Goal: Information Seeking & Learning: Learn about a topic

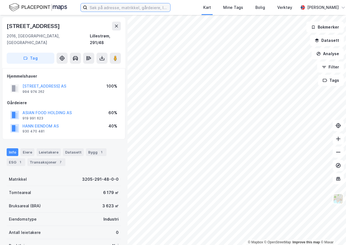
click at [135, 8] on input at bounding box center [128, 7] width 83 height 8
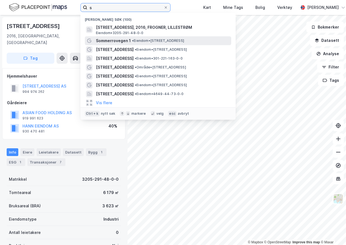
type input "s"
click at [110, 43] on span "Sommerrovegen 1" at bounding box center [113, 40] width 35 height 7
